Goal: Task Accomplishment & Management: Manage account settings

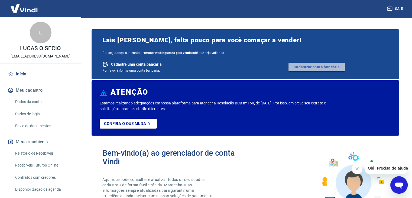
click at [307, 67] on link "Cadastrar conta bancária" at bounding box center [316, 66] width 56 height 9
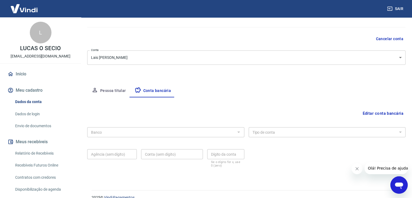
scroll to position [49, 0]
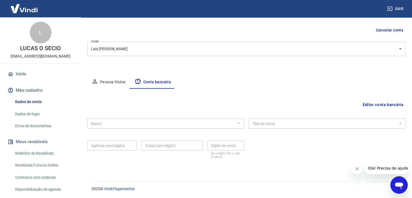
click at [235, 119] on div at bounding box center [238, 123] width 7 height 8
click at [237, 121] on div at bounding box center [238, 123] width 7 height 8
click at [264, 168] on div "Meu cadastro / Dados cadastrais Dados cadastrais Cancelar conta Conta Lais Jesu…" at bounding box center [246, 72] width 331 height 206
click at [366, 106] on button "Editar conta bancária" at bounding box center [382, 104] width 45 height 10
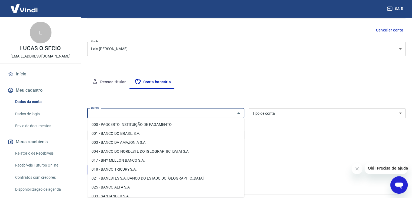
click at [192, 114] on input "Banco" at bounding box center [161, 113] width 145 height 7
click at [147, 131] on li "001 - BANCO DO BRASIL S.A." at bounding box center [165, 133] width 157 height 9
type input "001 - BANCO DO BRASIL S.A."
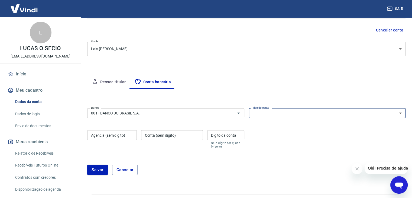
click at [273, 113] on select "Conta Corrente Conta Poupança" at bounding box center [326, 113] width 157 height 10
click at [307, 112] on select "Conta Corrente Conta Poupança" at bounding box center [326, 113] width 157 height 10
select select "1"
click at [248, 108] on select "Conta Corrente Conta Poupança" at bounding box center [326, 113] width 157 height 10
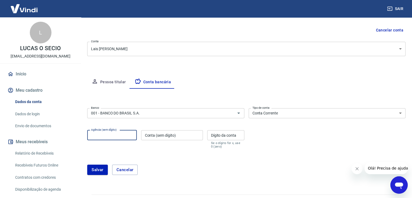
click at [114, 131] on input "Agência (sem dígito)" at bounding box center [112, 135] width 50 height 10
type input "4065"
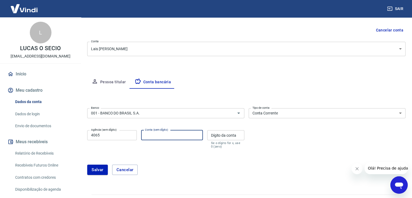
click at [170, 138] on input "Conta (sem dígito)" at bounding box center [172, 135] width 62 height 10
type input "31627"
click at [224, 137] on input "Dígito da conta" at bounding box center [225, 135] width 37 height 10
type input "x"
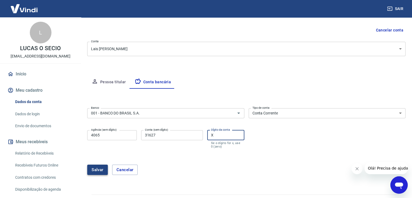
type input "X"
click at [88, 170] on button "Salvar" at bounding box center [97, 169] width 21 height 10
click at [96, 167] on button "Salvar" at bounding box center [97, 169] width 21 height 10
click at [213, 136] on input "X" at bounding box center [225, 135] width 37 height 10
type input "X"
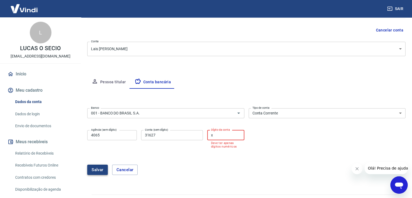
type input "x"
click at [102, 169] on button "Salvar" at bounding box center [97, 169] width 21 height 10
click at [214, 138] on input "x" at bounding box center [225, 135] width 37 height 10
type input "7"
click at [91, 169] on button "Salvar" at bounding box center [97, 169] width 21 height 10
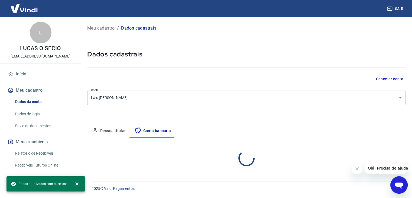
scroll to position [0, 0]
select select "1"
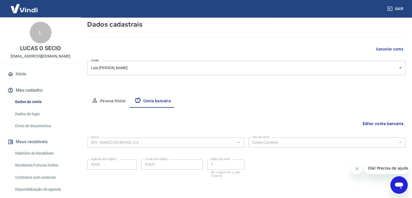
scroll to position [49, 0]
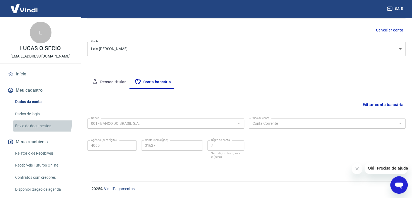
click at [31, 121] on link "Envio de documentos" at bounding box center [43, 125] width 61 height 11
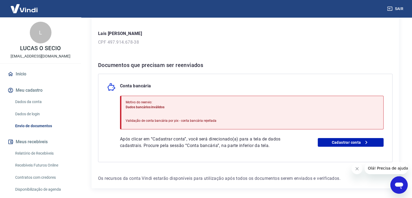
scroll to position [84, 0]
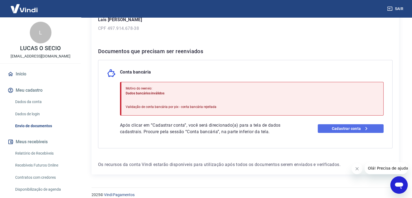
click at [336, 127] on link "Cadastrar conta" at bounding box center [350, 128] width 66 height 9
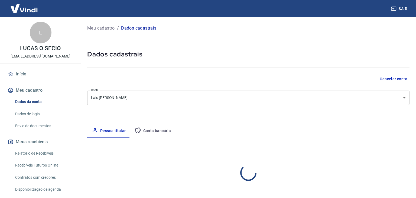
select select "SP"
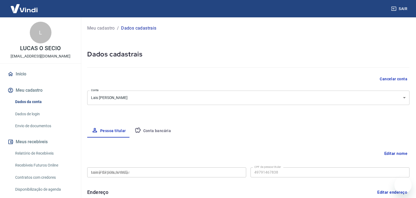
type input "497.914.678-38"
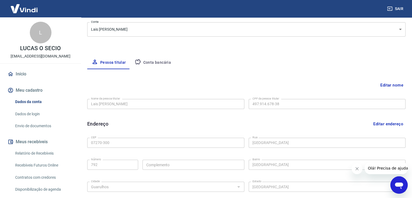
scroll to position [63, 0]
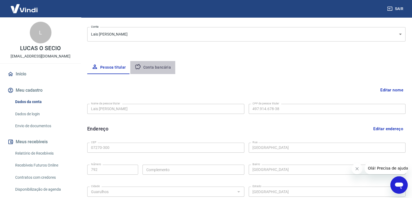
click at [157, 70] on button "Conta bancária" at bounding box center [152, 67] width 45 height 13
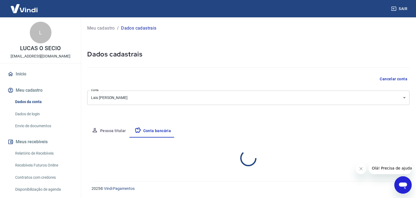
select select "1"
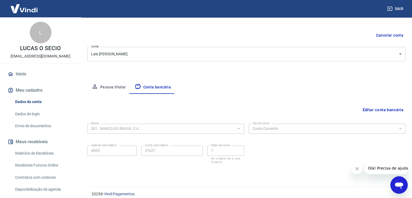
scroll to position [49, 0]
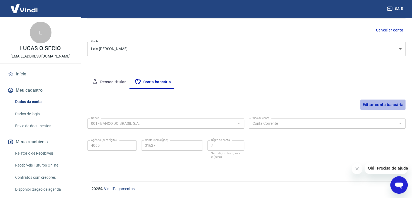
click at [376, 105] on button "Editar conta bancária" at bounding box center [382, 104] width 45 height 10
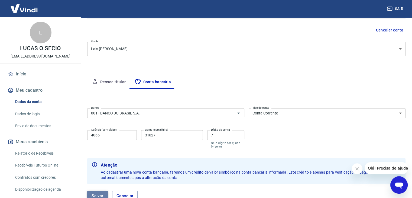
click at [94, 195] on button "Salvar" at bounding box center [97, 195] width 21 height 10
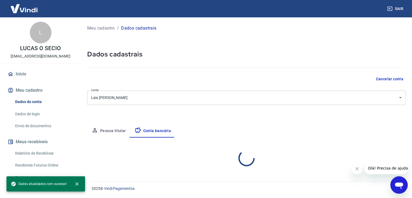
scroll to position [0, 0]
select select "1"
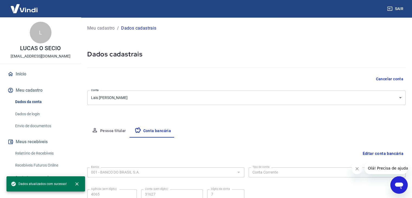
click at [26, 9] on img at bounding box center [23, 8] width 35 height 17
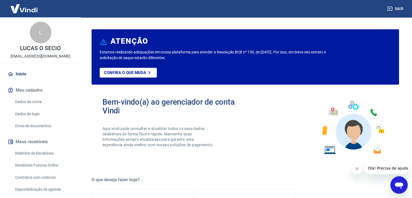
click at [26, 9] on img at bounding box center [23, 8] width 35 height 17
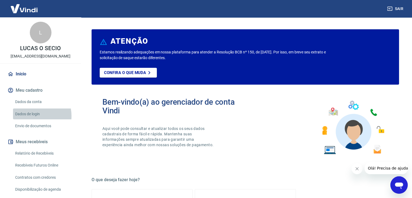
click at [31, 116] on link "Dados de login" at bounding box center [43, 113] width 61 height 11
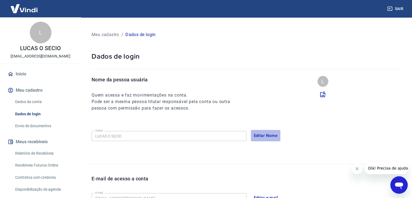
click at [261, 131] on button "Editar Nome" at bounding box center [266, 135] width 30 height 11
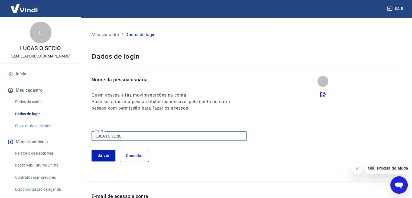
click at [124, 137] on input "LUCAS O SECIO" at bounding box center [168, 136] width 155 height 10
type input "L"
type input "Lais [PERSON_NAME]"
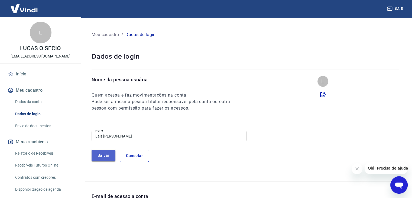
click at [98, 156] on button "Salvar" at bounding box center [103, 154] width 24 height 11
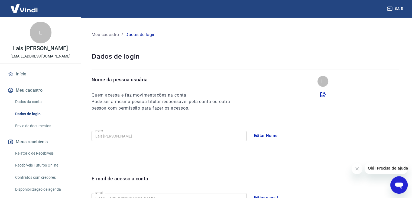
click at [288, 111] on div "Nome da pessoa usuária Quem acessa e faz movimentações na conta. Pode ser a mes…" at bounding box center [248, 93] width 314 height 35
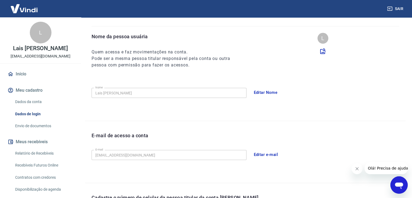
scroll to position [37, 0]
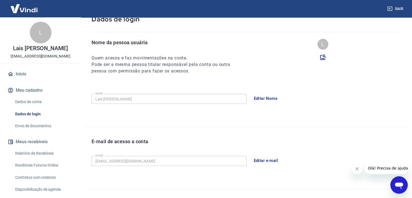
click at [24, 11] on img at bounding box center [23, 8] width 35 height 17
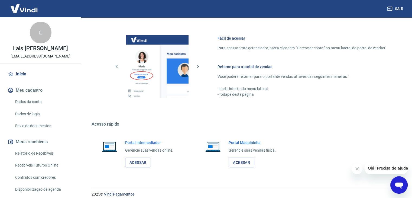
scroll to position [286, 0]
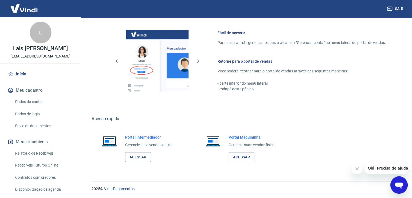
click at [28, 13] on img at bounding box center [23, 8] width 35 height 17
click at [29, 4] on img at bounding box center [23, 8] width 35 height 17
click at [21, 13] on img at bounding box center [23, 8] width 35 height 17
click at [21, 4] on img at bounding box center [23, 8] width 35 height 17
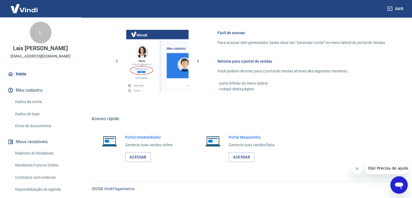
click at [21, 4] on img at bounding box center [23, 8] width 35 height 17
click at [137, 152] on link "Acessar" at bounding box center [138, 157] width 26 height 10
click at [229, 34] on h6 "Fácil de acessar" at bounding box center [301, 32] width 168 height 5
click at [44, 89] on button "Meu cadastro" at bounding box center [40, 90] width 68 height 12
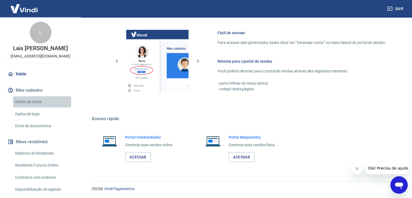
click at [31, 101] on link "Dados da conta" at bounding box center [43, 101] width 61 height 11
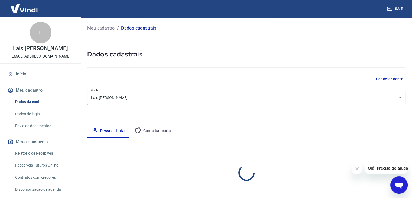
select select "SP"
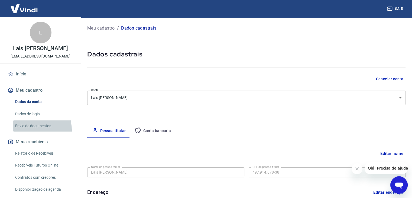
click at [31, 130] on link "Envio de documentos" at bounding box center [43, 125] width 61 height 11
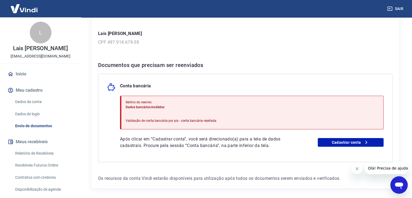
scroll to position [73, 0]
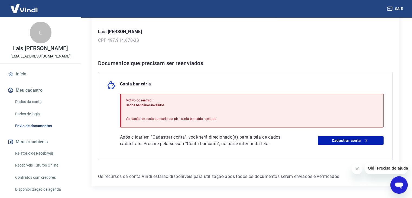
click at [153, 116] on p "Validação de conta bancária por pix - conta bancária rejeitada" at bounding box center [171, 118] width 91 height 5
click at [332, 139] on link "Cadastrar conta" at bounding box center [350, 140] width 66 height 9
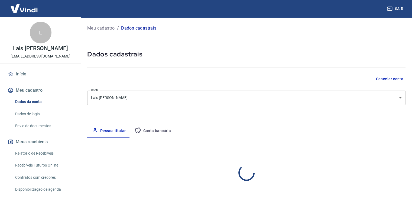
select select "SP"
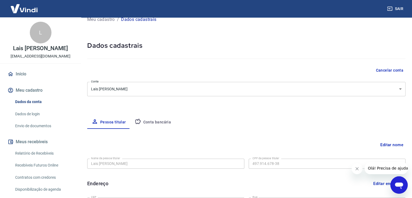
scroll to position [9, 0]
click at [162, 120] on button "Conta bancária" at bounding box center [152, 121] width 45 height 13
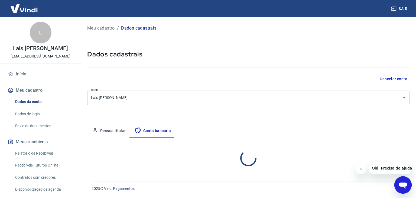
select select "1"
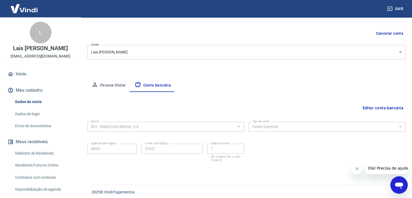
scroll to position [49, 0]
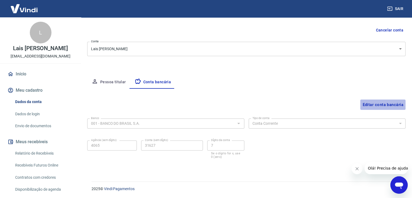
click at [371, 103] on button "Editar conta bancária" at bounding box center [382, 104] width 45 height 10
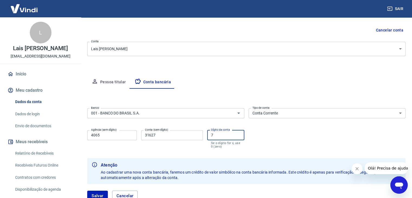
click at [226, 136] on input "7" at bounding box center [225, 135] width 37 height 10
type input "0"
click at [88, 192] on button "Salvar" at bounding box center [97, 195] width 21 height 10
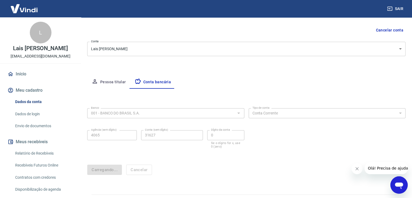
scroll to position [0, 0]
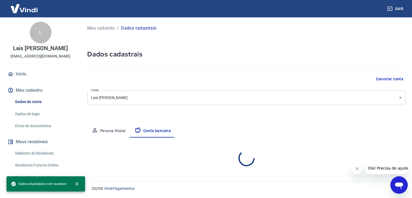
select select "1"
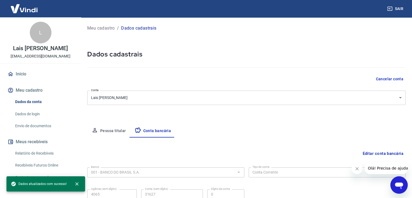
scroll to position [49, 0]
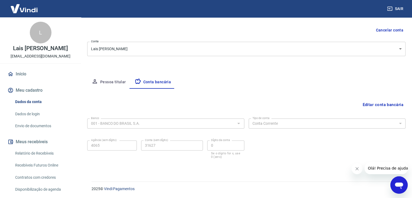
click at [24, 12] on img at bounding box center [23, 8] width 35 height 17
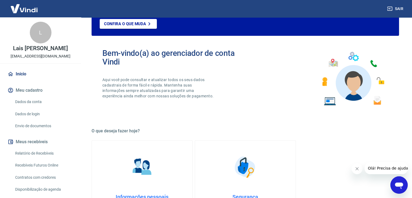
scroll to position [286, 0]
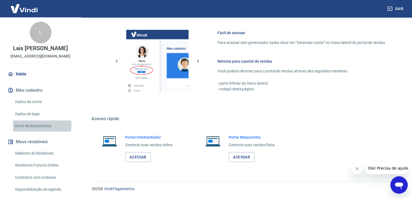
click at [35, 124] on link "Envio de documentos" at bounding box center [43, 125] width 61 height 11
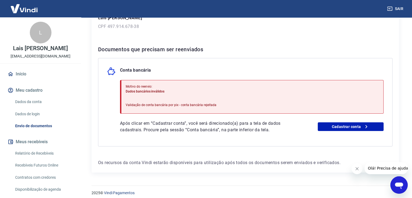
scroll to position [90, 0]
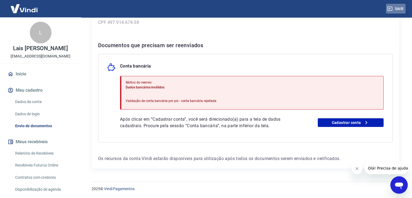
click at [404, 6] on button "Sair" at bounding box center [395, 9] width 19 height 10
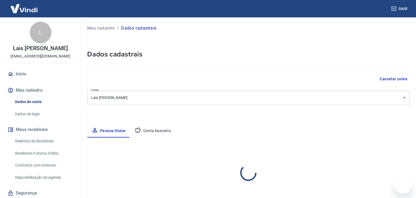
select select "SP"
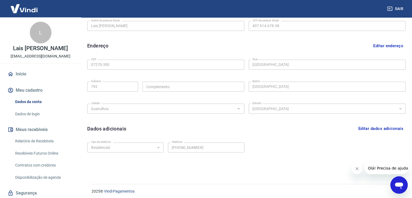
scroll to position [149, 0]
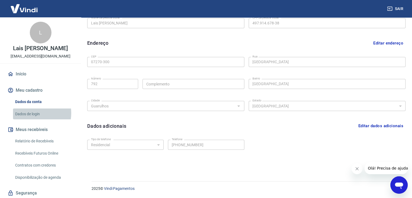
click at [32, 113] on link "Dados de login" at bounding box center [43, 113] width 61 height 11
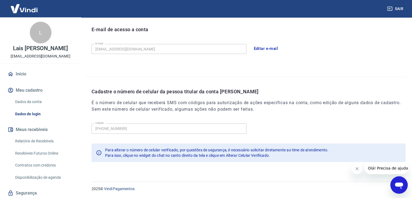
scroll to position [149, 0]
click at [23, 7] on img at bounding box center [23, 8] width 35 height 17
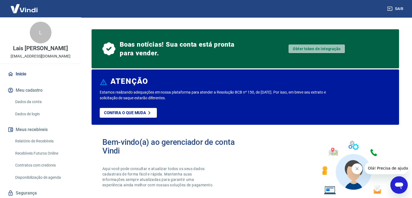
click at [320, 47] on link "Obter token de integração" at bounding box center [316, 48] width 56 height 9
click at [143, 113] on p "Confira o que muda" at bounding box center [125, 112] width 42 height 5
click at [325, 46] on link "Obter token de integração" at bounding box center [316, 48] width 56 height 9
